Goal: Find specific page/section: Find specific page/section

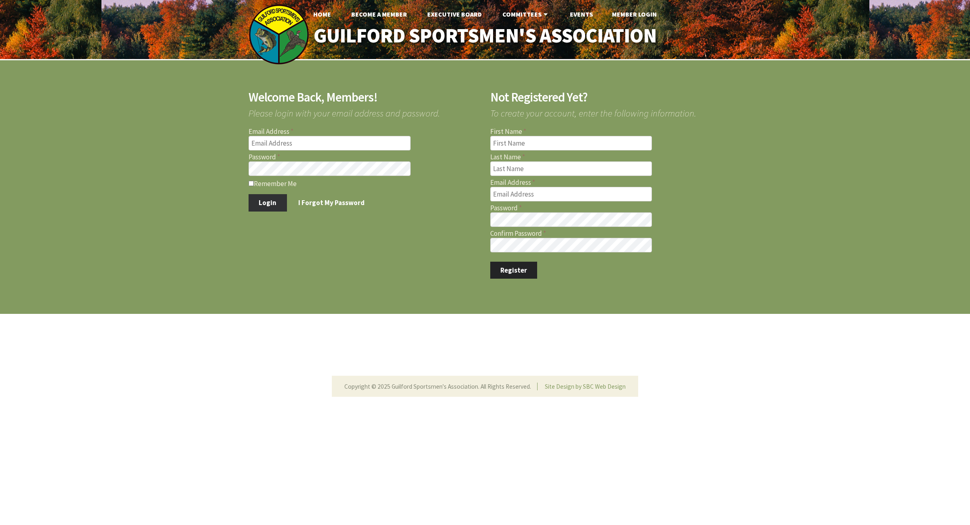
type input "michael.phelan@att.net"
click at [271, 203] on button "Login" at bounding box center [268, 202] width 38 height 17
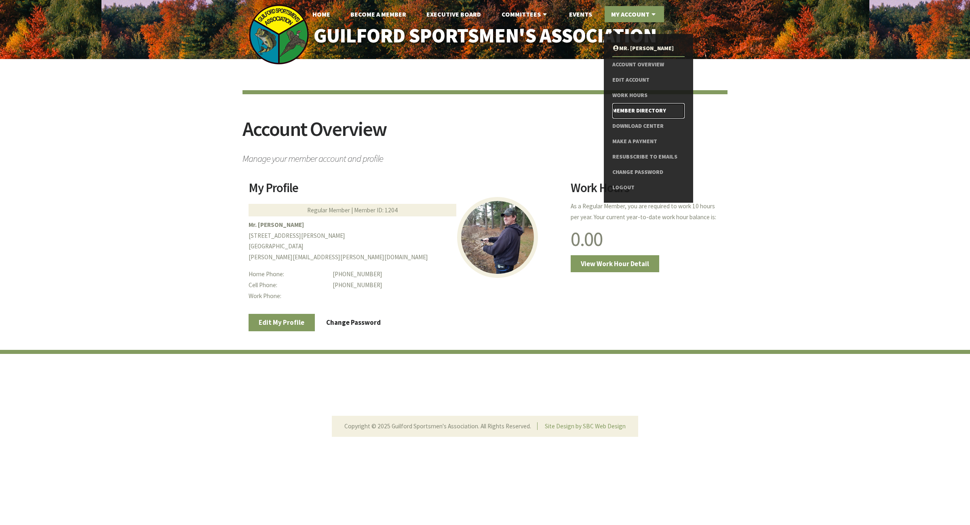
click at [627, 111] on link "Member Directory" at bounding box center [648, 110] width 72 height 15
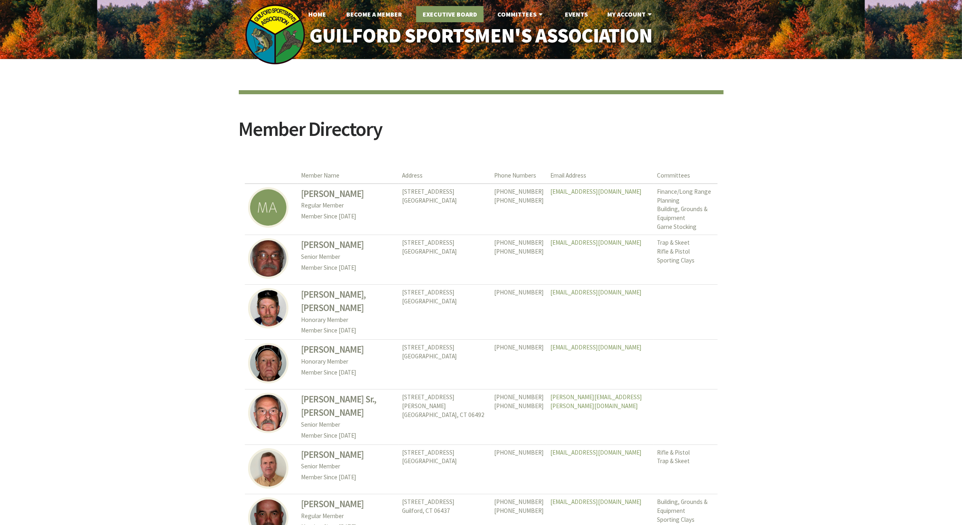
click at [432, 16] on link "Executive Board" at bounding box center [449, 14] width 67 height 16
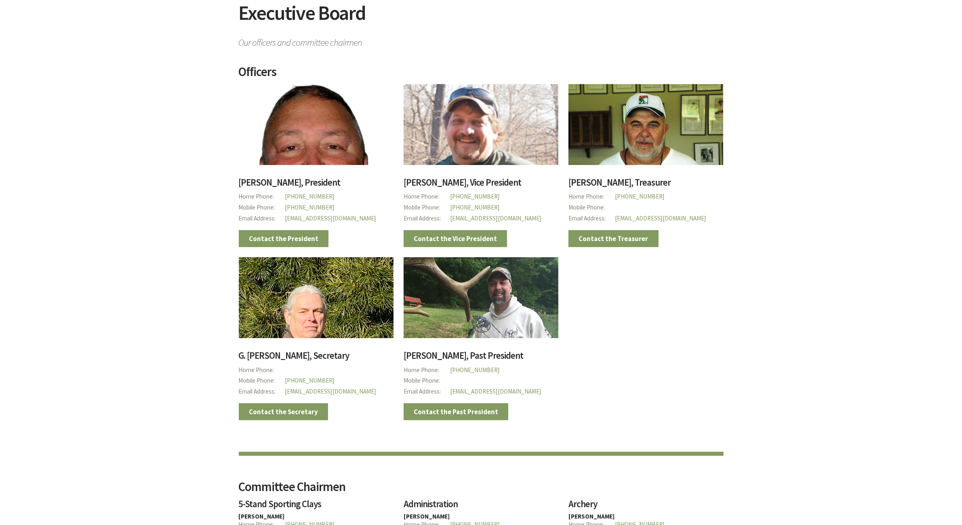
scroll to position [152, 0]
